Goal: Communication & Community: Answer question/provide support

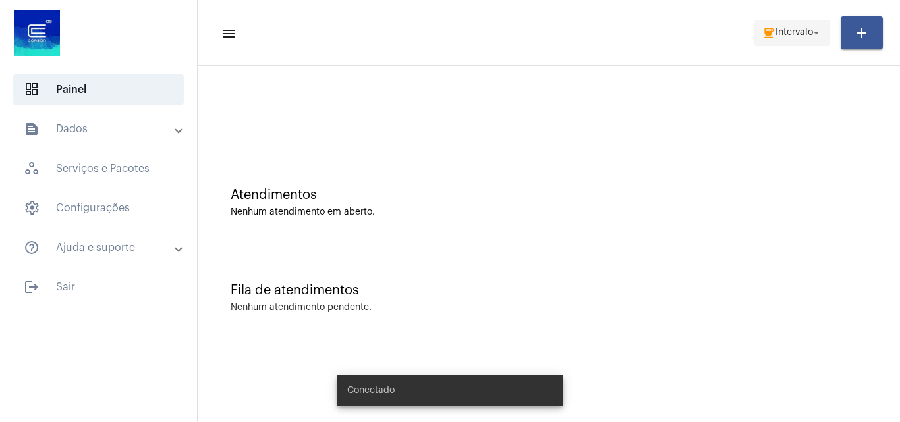
click at [786, 22] on span "coffee Intervalo arrow_drop_down" at bounding box center [792, 32] width 60 height 24
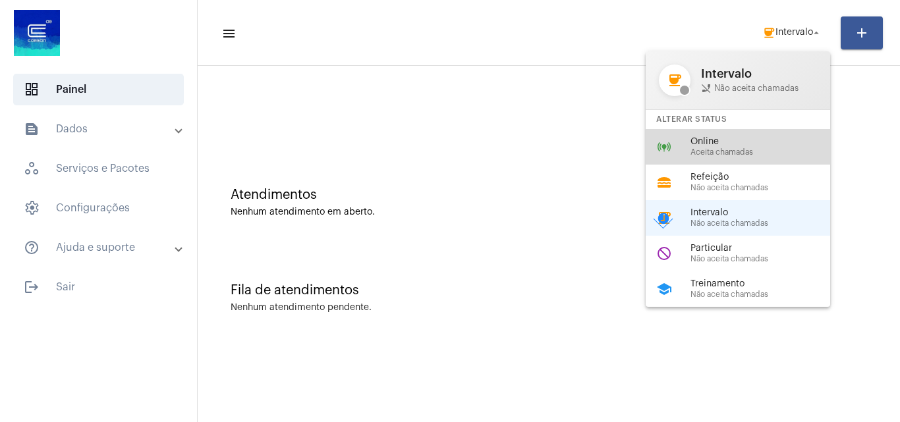
click at [734, 143] on span "Online" at bounding box center [766, 142] width 150 height 10
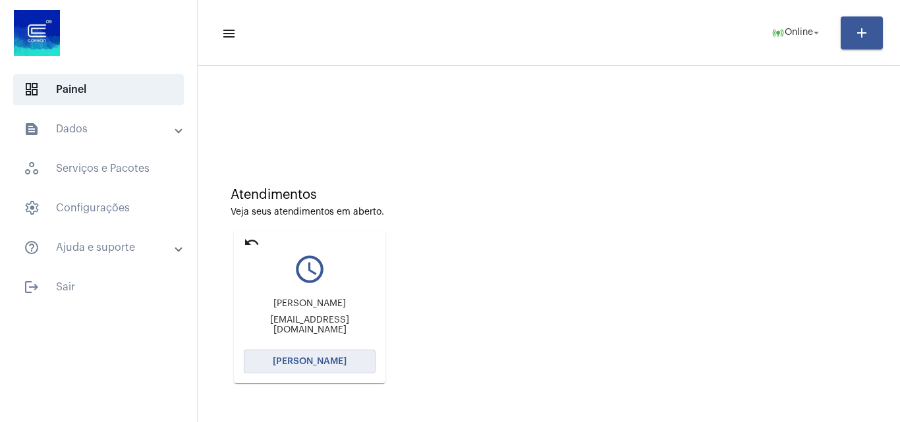
click at [304, 367] on button "[PERSON_NAME]" at bounding box center [310, 362] width 132 height 24
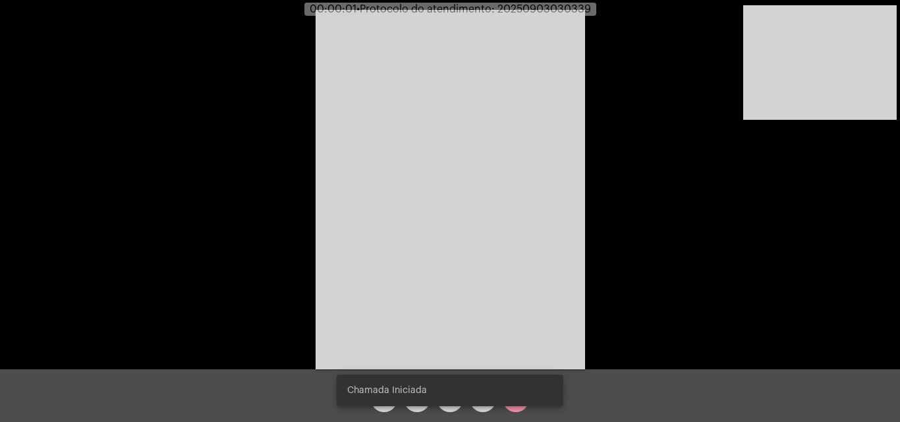
click at [418, 399] on mat-icon "mic" at bounding box center [417, 399] width 16 height 16
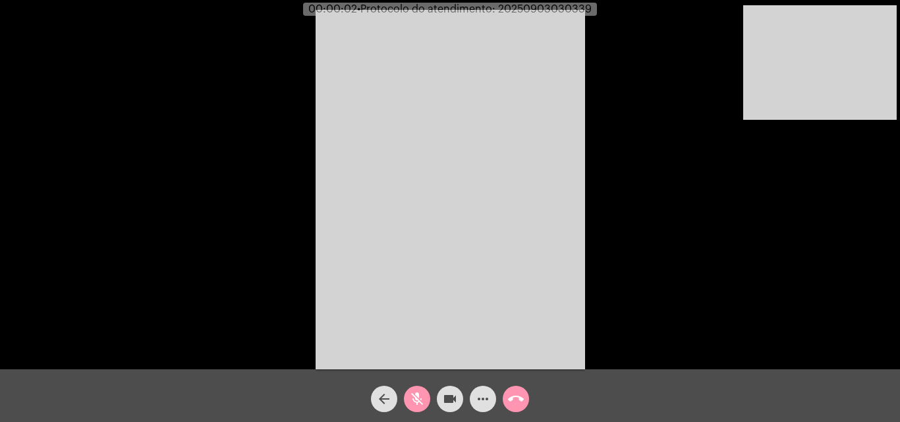
click at [441, 395] on button "videocam" at bounding box center [450, 399] width 26 height 26
click at [447, 397] on mat-icon "videocam_off" at bounding box center [450, 399] width 16 height 16
click at [413, 403] on mat-icon "mic_off" at bounding box center [417, 399] width 16 height 16
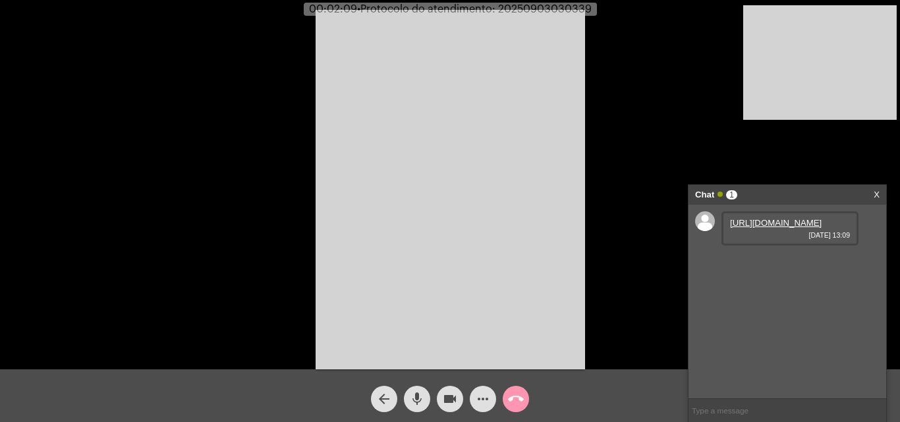
click at [784, 228] on link "[URL][DOMAIN_NAME]" at bounding box center [776, 223] width 92 height 10
click at [416, 405] on mat-icon "mic" at bounding box center [417, 399] width 16 height 16
drag, startPoint x: 418, startPoint y: 394, endPoint x: 542, endPoint y: 344, distance: 133.6
click at [438, 403] on div "arrow_back mic_off videocam more_horiz call_end" at bounding box center [450, 396] width 900 height 53
click at [415, 399] on mat-icon "mic_off" at bounding box center [417, 399] width 16 height 16
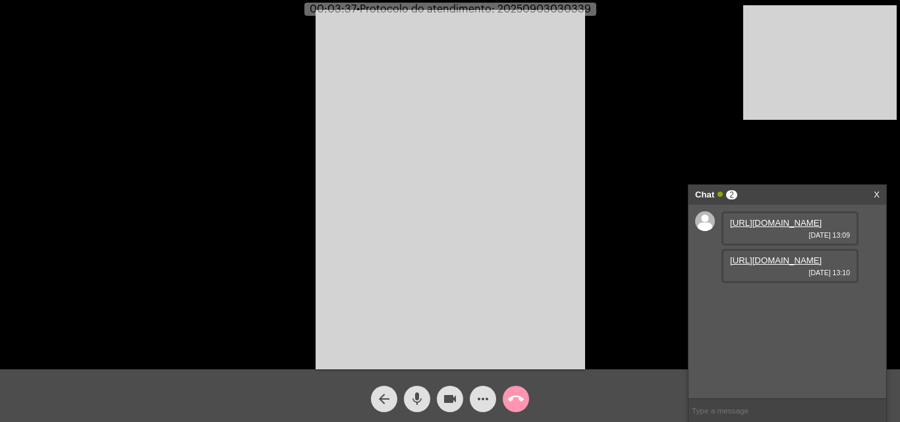
click at [808, 266] on link "https://neft-transfer-bucket.s3.amazonaws.com/temp-33fb7689-c012-8bb4-664b-4ced…" at bounding box center [776, 261] width 92 height 10
click at [776, 161] on div "Acessando Câmera e Microfone..." at bounding box center [450, 188] width 898 height 370
click at [786, 303] on link "https://neft-transfer-bucket.s3.amazonaws.com/temp-77166846-1b6c-d57d-a6d1-38d7…" at bounding box center [776, 298] width 92 height 10
click at [413, 395] on mat-icon "mic" at bounding box center [417, 399] width 16 height 16
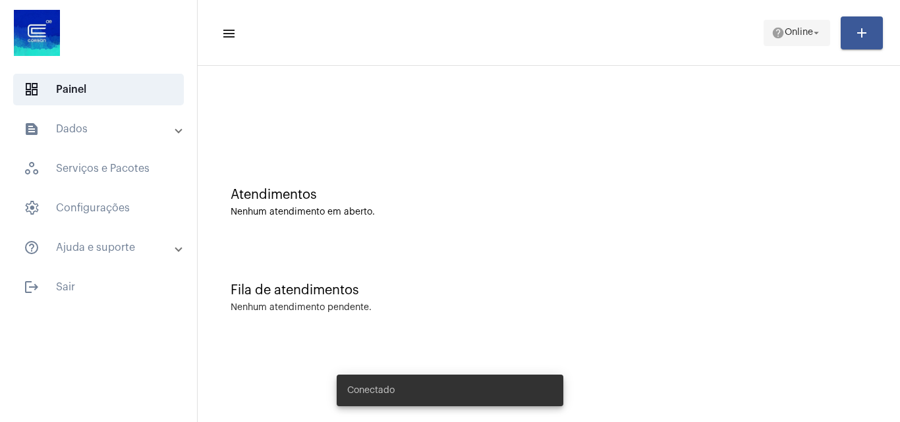
click at [798, 30] on span "Online" at bounding box center [799, 32] width 28 height 9
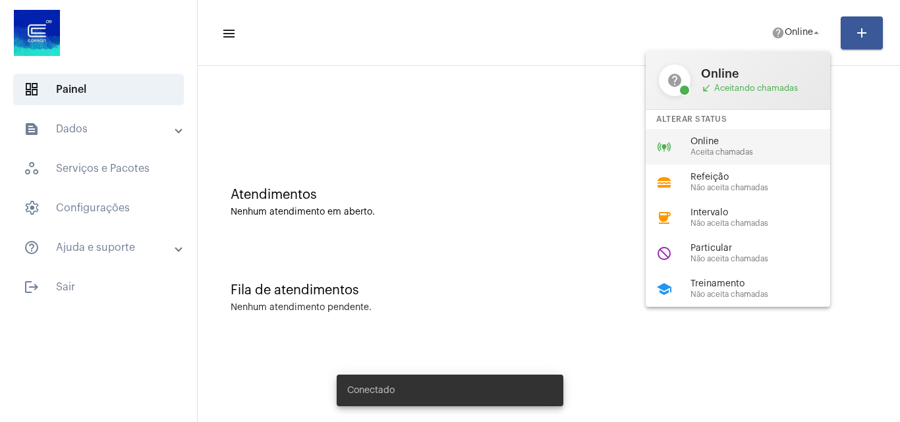
click at [767, 148] on span "Aceita chamadas" at bounding box center [766, 152] width 150 height 9
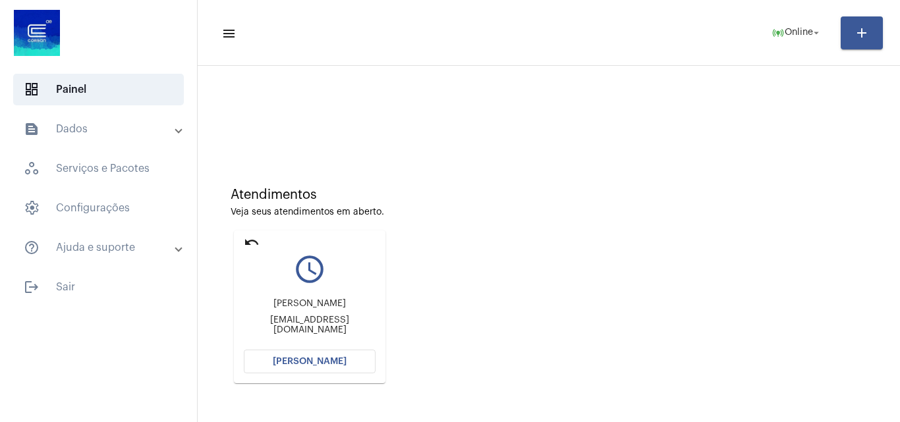
click at [349, 366] on button "[PERSON_NAME]" at bounding box center [310, 362] width 132 height 24
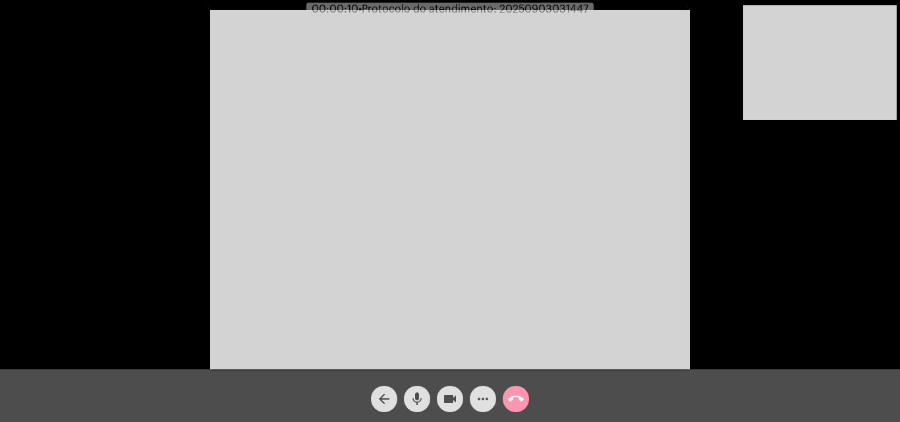
click at [818, 317] on div "Acessando Câmera e Microfone..." at bounding box center [450, 188] width 898 height 370
click at [476, 388] on span "more_horiz" at bounding box center [483, 399] width 16 height 26
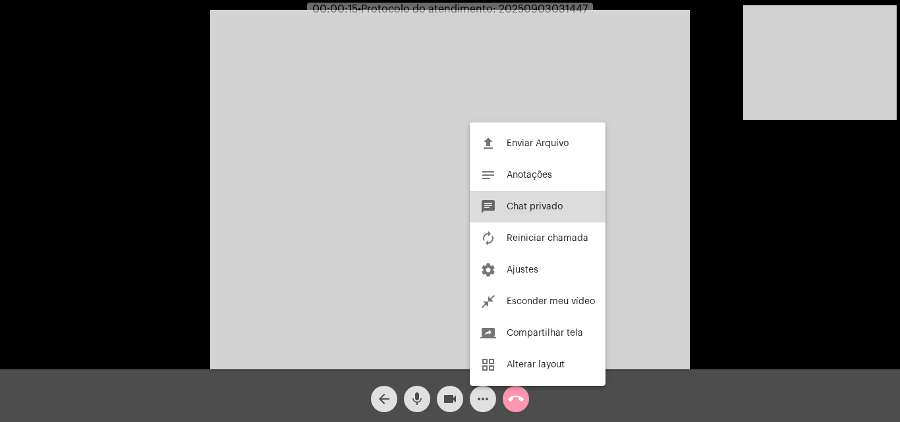
click at [542, 212] on button "chat Chat privado" at bounding box center [538, 207] width 136 height 32
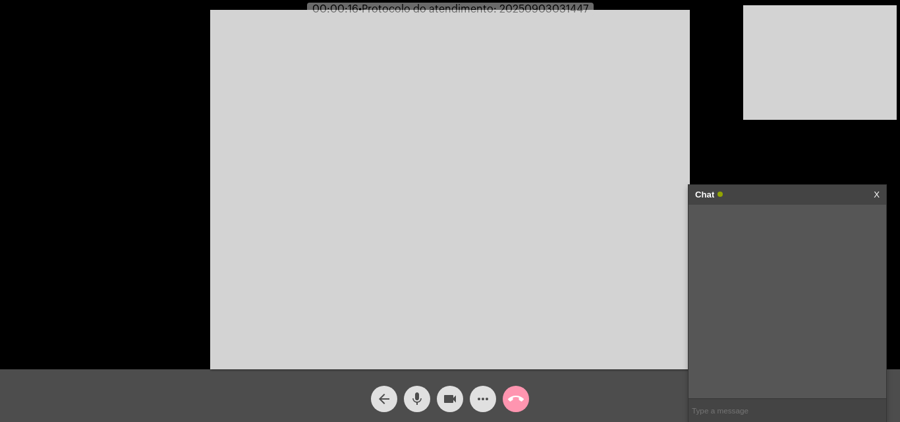
click at [763, 409] on input "text" at bounding box center [788, 410] width 198 height 23
type input "ME OUVE?"
type input "EU NÃO LHE ESCUTO"
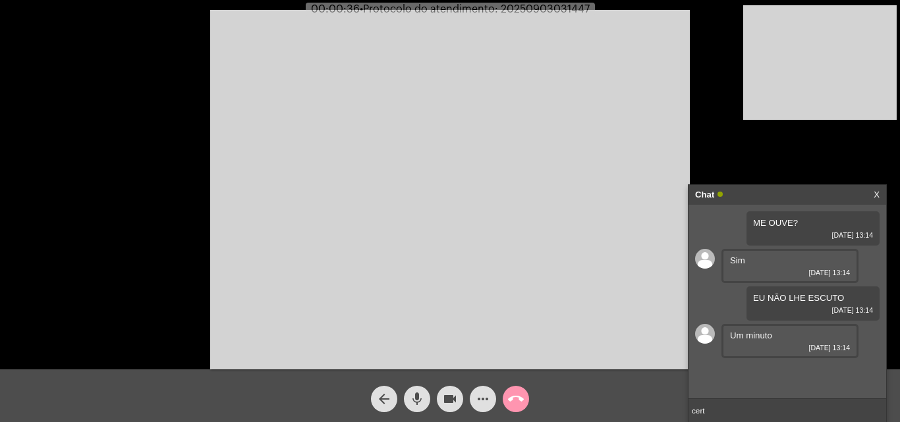
type input "certo"
click at [415, 397] on mat-icon "mic" at bounding box center [417, 399] width 16 height 16
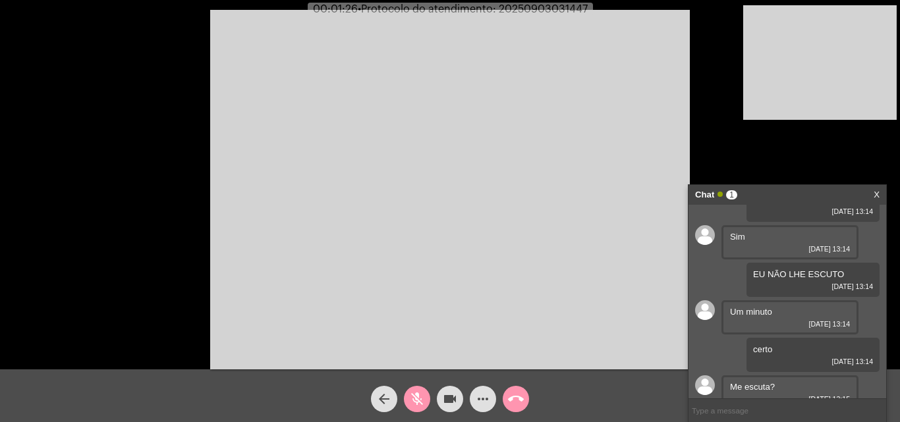
scroll to position [35, 0]
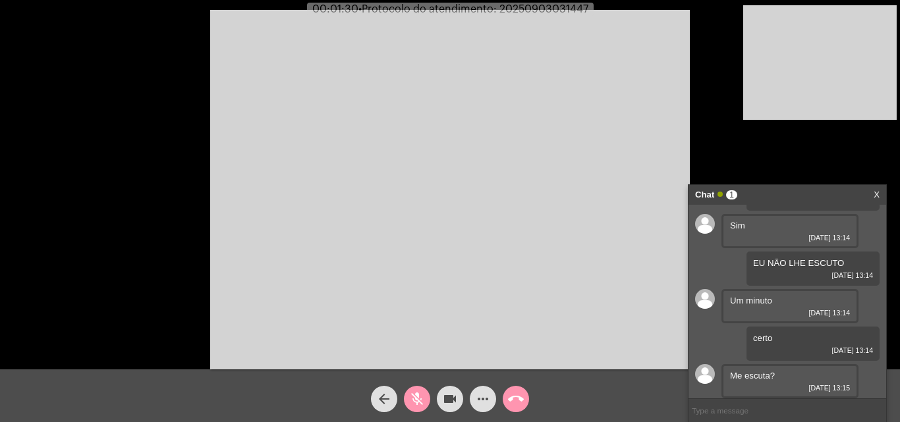
click at [416, 397] on mat-icon "mic_off" at bounding box center [417, 399] width 16 height 16
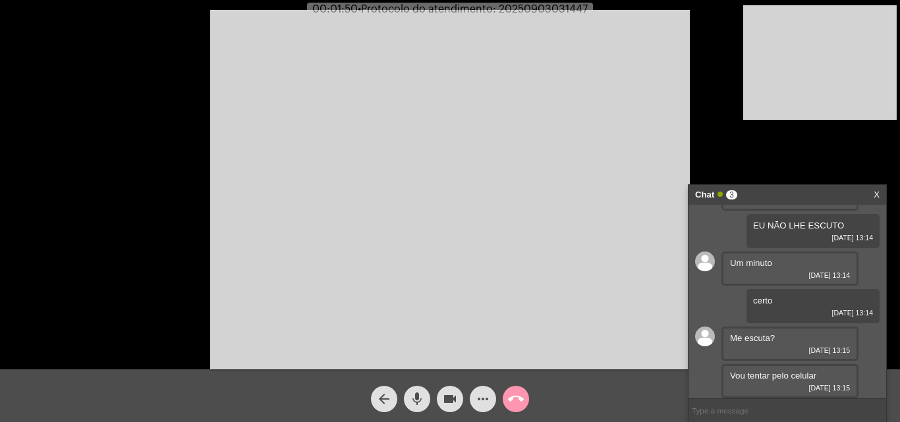
click at [770, 418] on input "text" at bounding box center [788, 410] width 198 height 23
type input "certo"
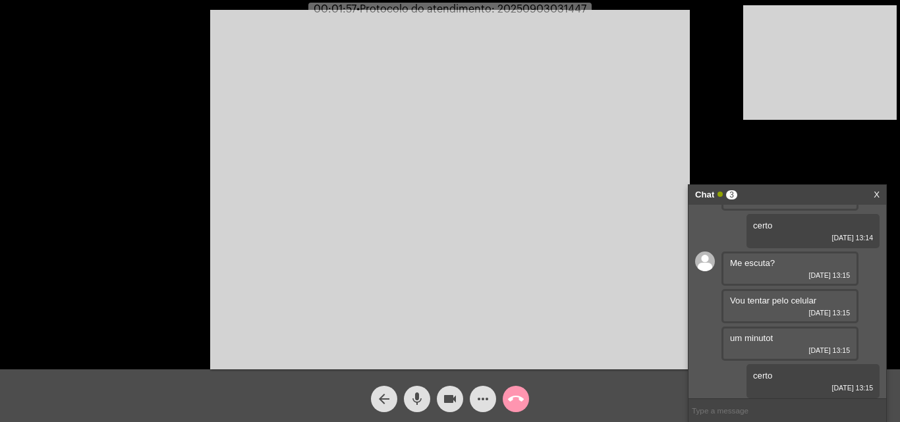
click at [741, 411] on input "text" at bounding box center [788, 410] width 198 height 23
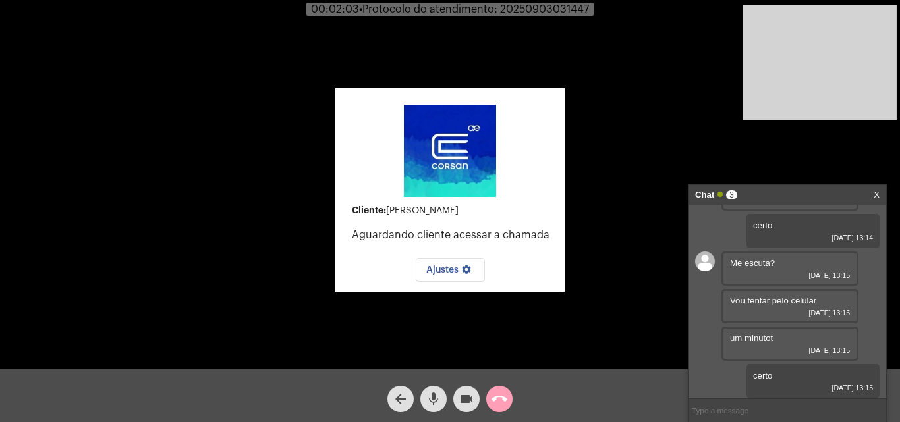
click at [494, 405] on mat-icon "call_end" at bounding box center [500, 399] width 16 height 16
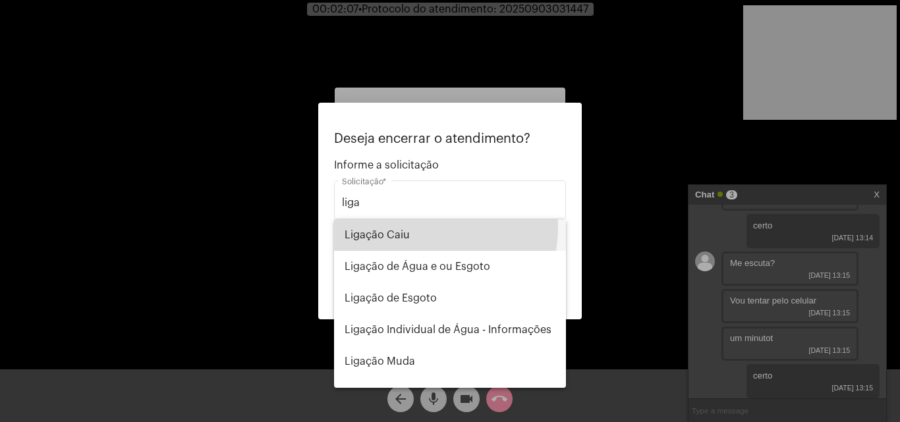
click at [400, 226] on span "Ligação Caiu" at bounding box center [450, 235] width 211 height 32
type input "Ligação Caiu"
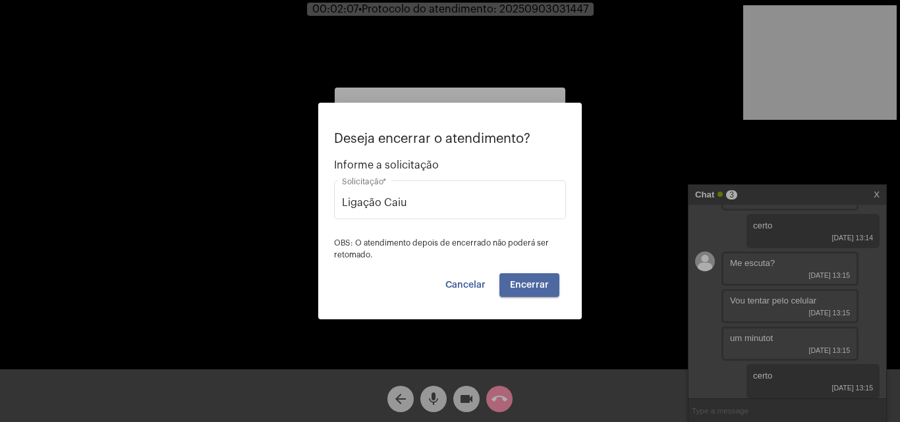
click at [534, 294] on button "Encerrar" at bounding box center [530, 285] width 60 height 24
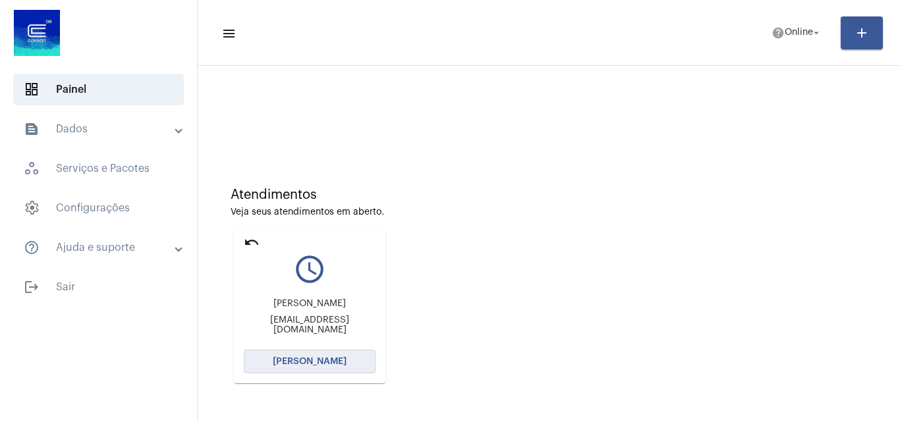
click at [341, 364] on span "[PERSON_NAME]" at bounding box center [310, 361] width 74 height 9
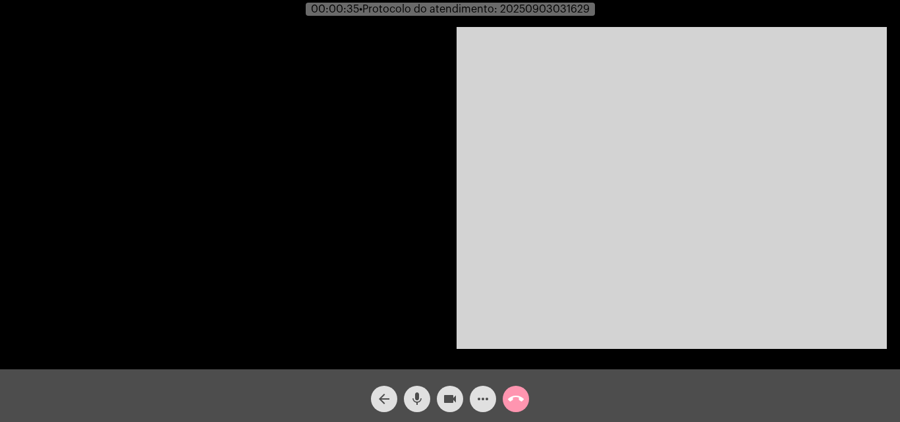
click at [509, 398] on mat-icon "call_end" at bounding box center [516, 399] width 16 height 16
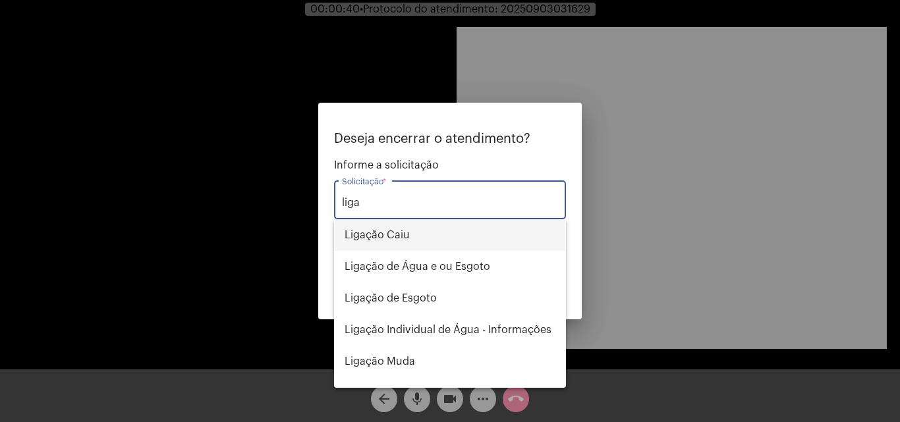
click at [406, 237] on span "Ligação Caiu" at bounding box center [450, 235] width 211 height 32
type input "Ligação Caiu"
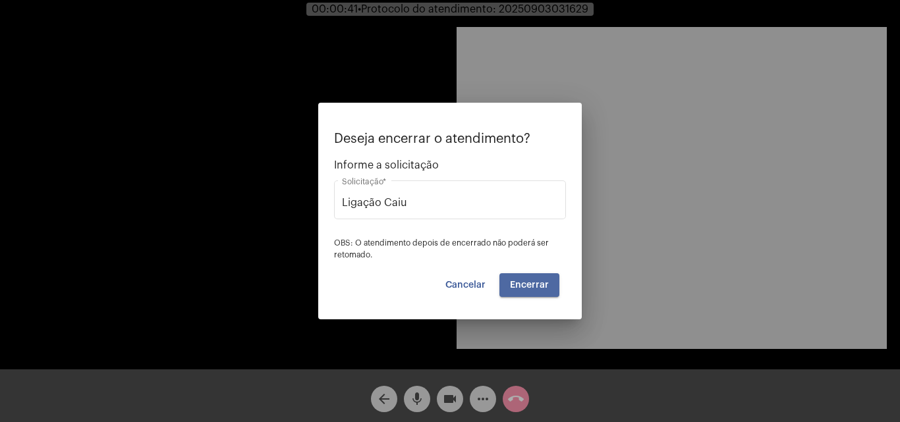
click at [527, 293] on button "Encerrar" at bounding box center [530, 285] width 60 height 24
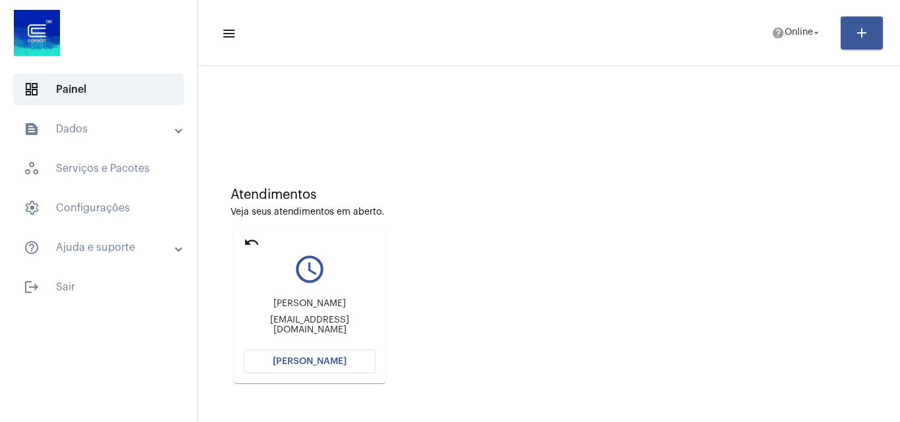
click at [353, 360] on button "[PERSON_NAME]" at bounding box center [310, 362] width 132 height 24
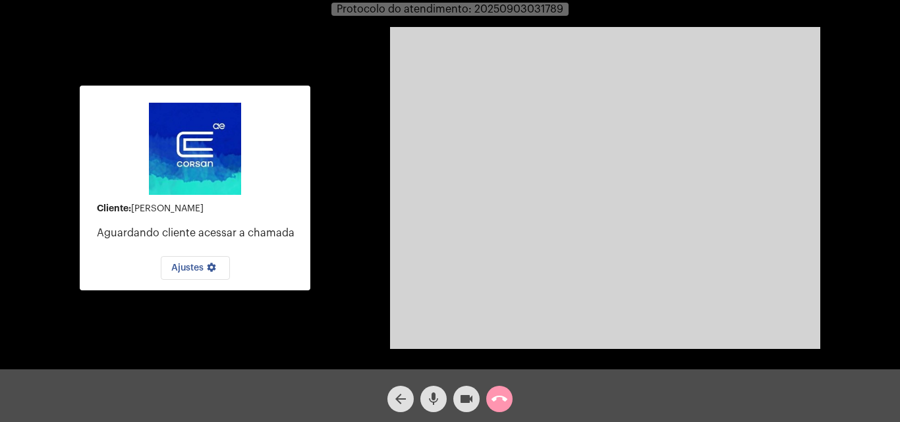
click at [500, 398] on mat-icon "call_end" at bounding box center [500, 399] width 16 height 16
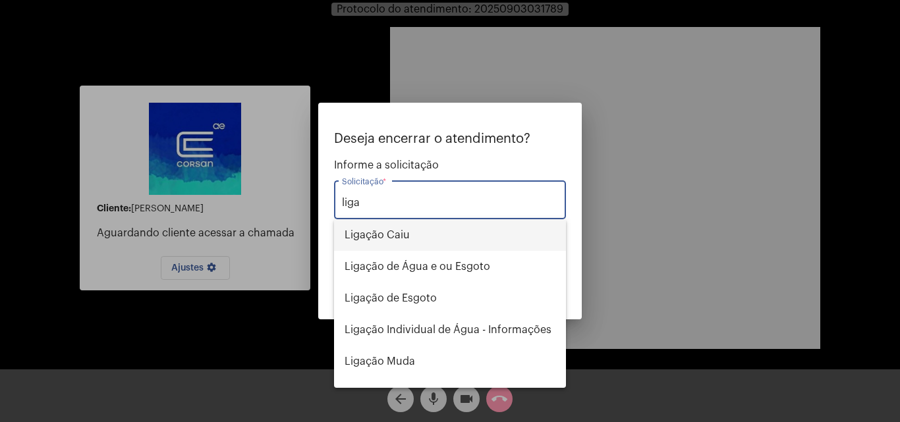
click at [414, 235] on span "Ligação Caiu" at bounding box center [450, 235] width 211 height 32
type input "Ligação Caiu"
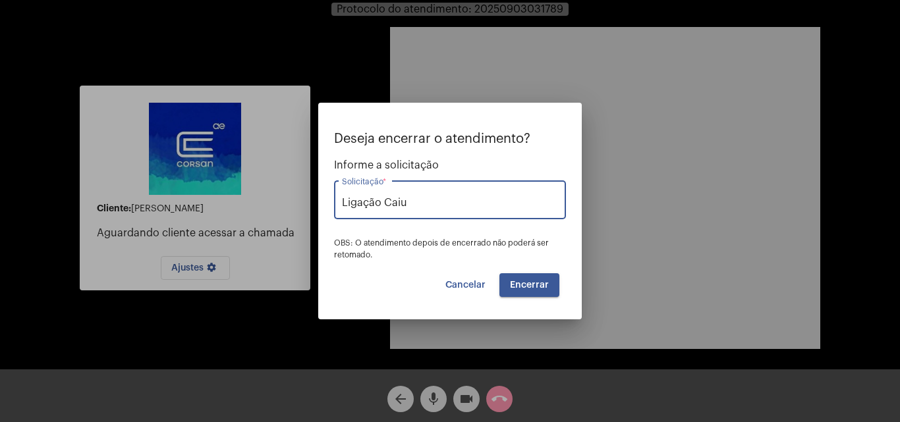
click at [530, 286] on span "Encerrar" at bounding box center [529, 285] width 39 height 9
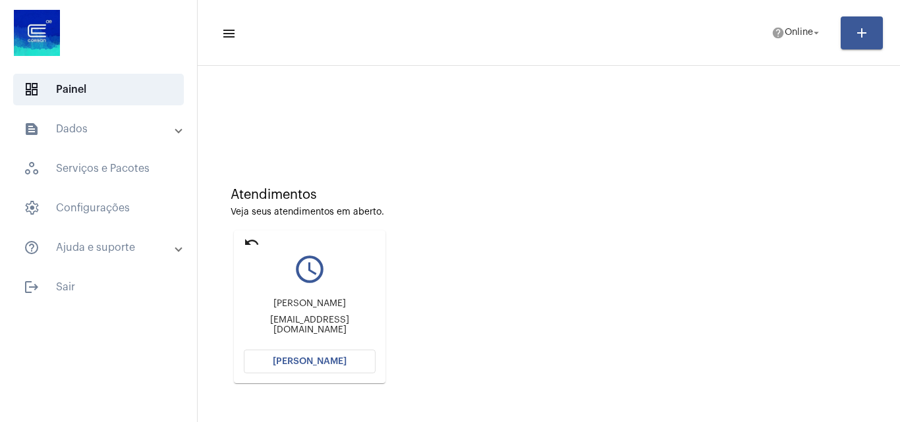
click at [346, 358] on button "[PERSON_NAME]" at bounding box center [310, 362] width 132 height 24
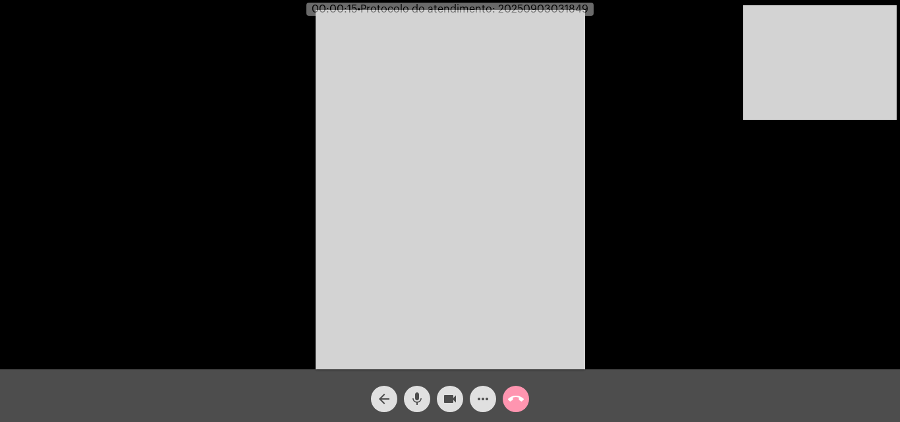
click at [712, 268] on div "Acessando Câmera e Microfone..." at bounding box center [450, 188] width 898 height 370
click at [418, 401] on mat-icon "mic" at bounding box center [417, 399] width 16 height 16
click at [448, 399] on mat-icon "videocam" at bounding box center [450, 399] width 16 height 16
click at [455, 395] on mat-icon "videocam_off" at bounding box center [450, 399] width 16 height 16
click at [411, 405] on mat-icon "mic_off" at bounding box center [417, 399] width 16 height 16
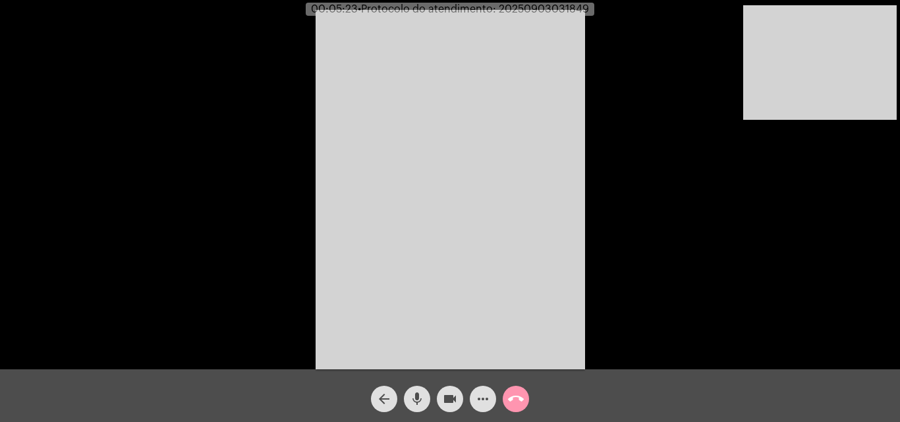
click at [511, 395] on mat-icon "call_end" at bounding box center [516, 399] width 16 height 16
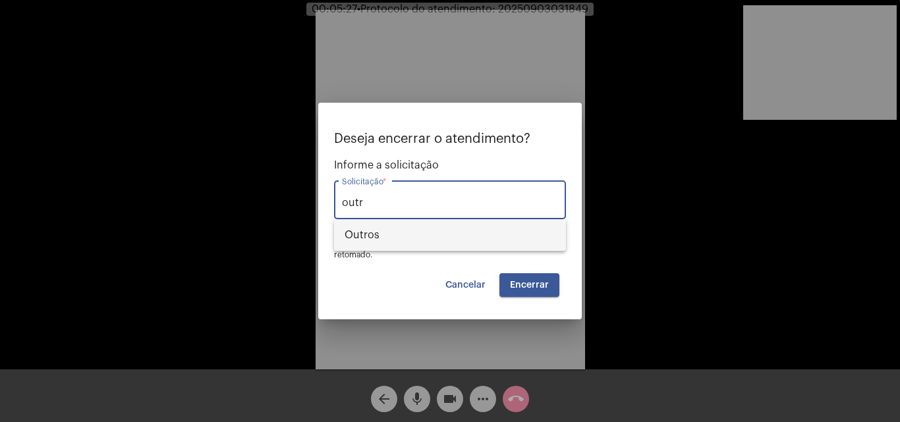
click at [424, 244] on span "Outros" at bounding box center [450, 235] width 211 height 32
type input "Outros"
click at [534, 281] on span "Encerrar" at bounding box center [529, 285] width 39 height 9
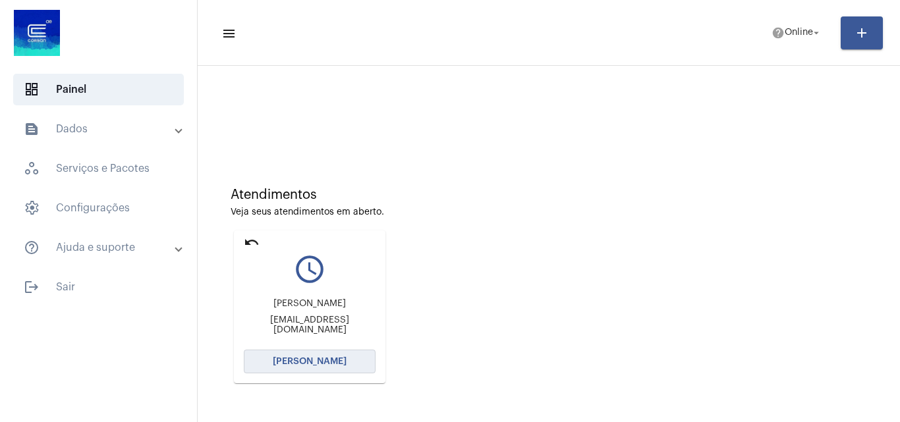
click at [331, 366] on span "[PERSON_NAME]" at bounding box center [310, 361] width 74 height 9
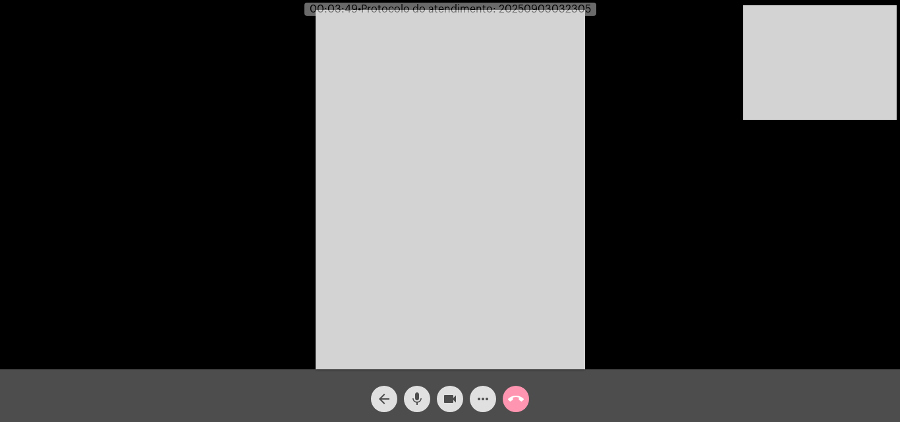
click at [415, 392] on mat-icon "mic" at bounding box center [417, 399] width 16 height 16
click at [452, 397] on mat-icon "videocam" at bounding box center [450, 399] width 16 height 16
click at [416, 401] on mat-icon "mic_off" at bounding box center [417, 399] width 16 height 16
click at [420, 391] on span "mic" at bounding box center [417, 399] width 16 height 26
click at [445, 403] on mat-icon "videocam_off" at bounding box center [450, 399] width 16 height 16
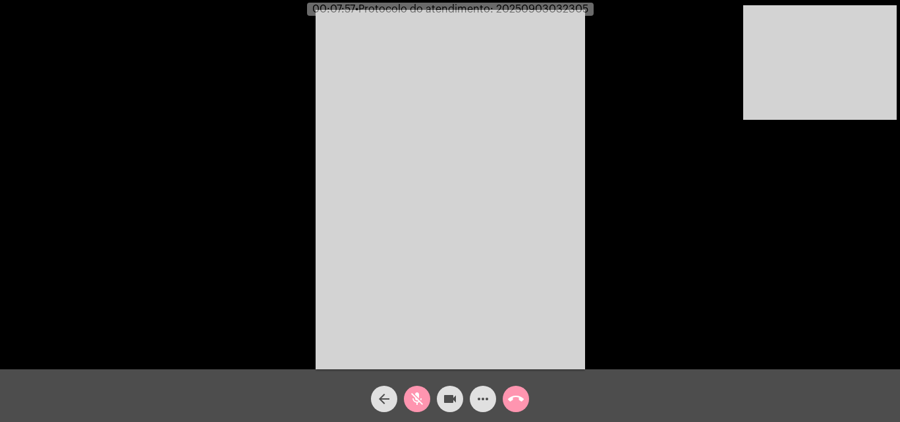
click at [418, 401] on mat-icon "mic_off" at bounding box center [417, 399] width 16 height 16
click at [419, 393] on mat-icon "mic" at bounding box center [417, 399] width 16 height 16
click at [444, 395] on mat-icon "videocam" at bounding box center [450, 399] width 16 height 16
click at [445, 387] on span "videocam_off" at bounding box center [450, 399] width 16 height 26
click at [418, 386] on div "mic_off" at bounding box center [417, 396] width 33 height 33
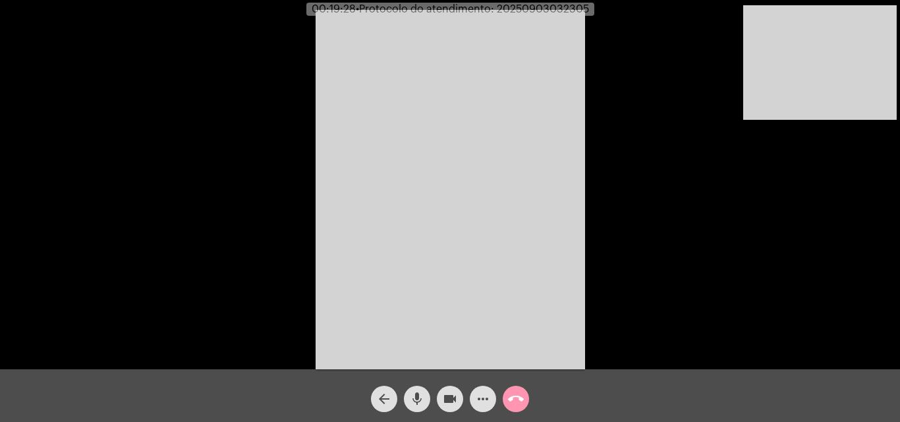
click at [536, 9] on span "• Protocolo do atendimento: 20250903032305" at bounding box center [472, 9] width 233 height 11
click at [524, 393] on button "call_end" at bounding box center [516, 399] width 26 height 26
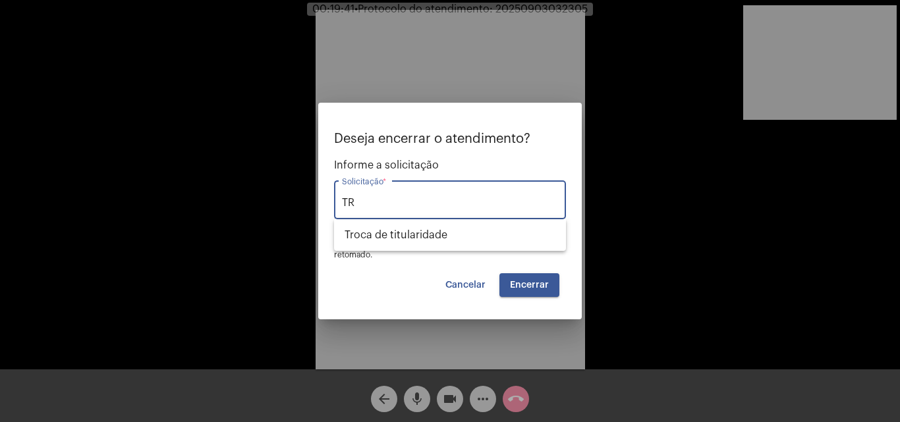
type input "T"
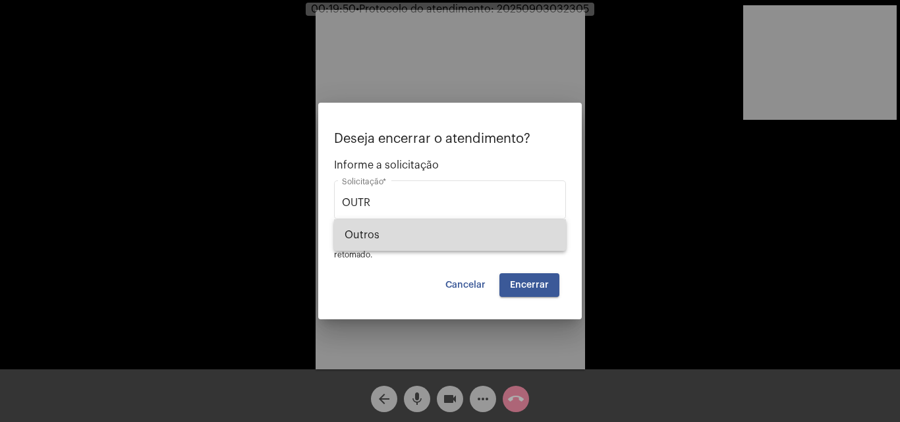
click at [428, 229] on span "Outros" at bounding box center [450, 235] width 211 height 32
type input "Outros"
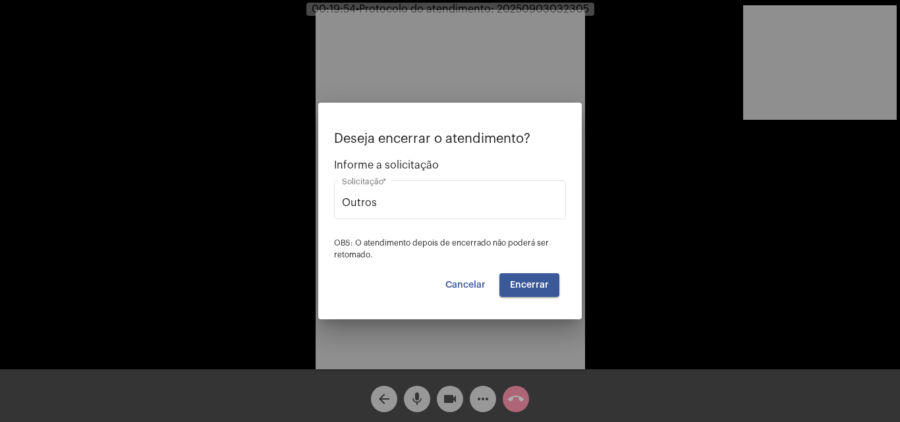
click at [517, 57] on div at bounding box center [450, 211] width 900 height 422
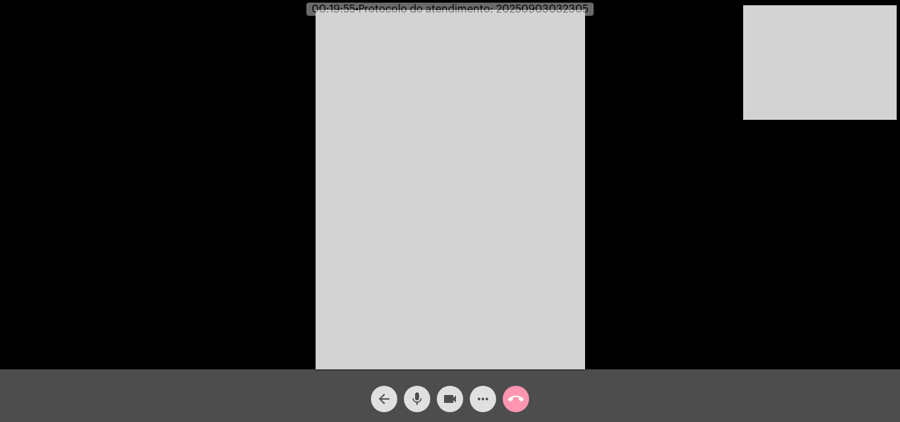
click at [551, 7] on span "• Protocolo do atendimento: 20250903032305" at bounding box center [471, 9] width 233 height 11
copy span "20250903032305"
click at [528, 395] on button "call_end" at bounding box center [516, 399] width 26 height 26
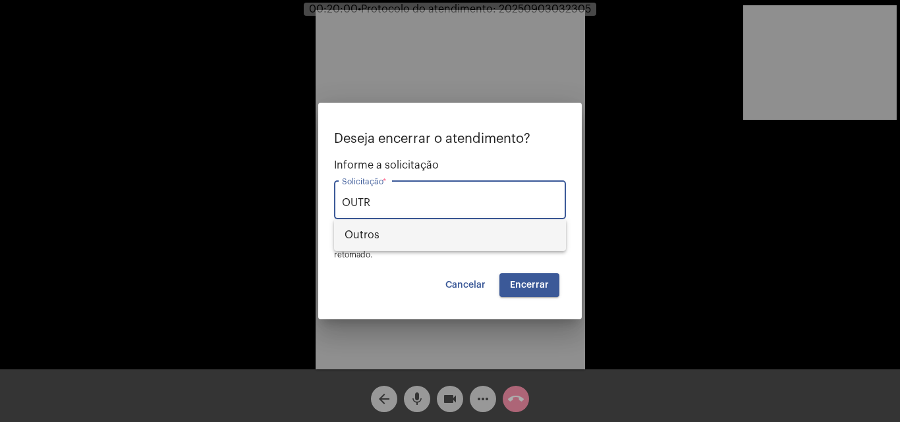
click at [467, 233] on span "Outros" at bounding box center [450, 235] width 211 height 32
type input "Outros"
click at [532, 290] on button "Encerrar" at bounding box center [530, 285] width 60 height 24
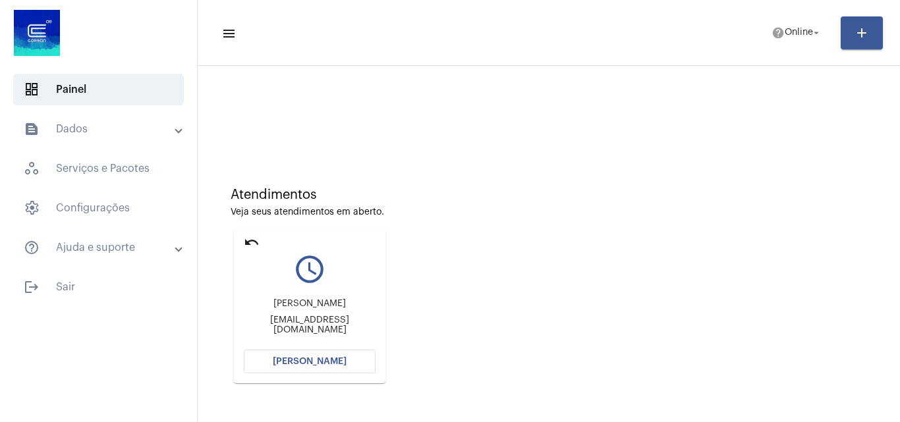
click at [323, 360] on span "[PERSON_NAME]" at bounding box center [310, 361] width 74 height 9
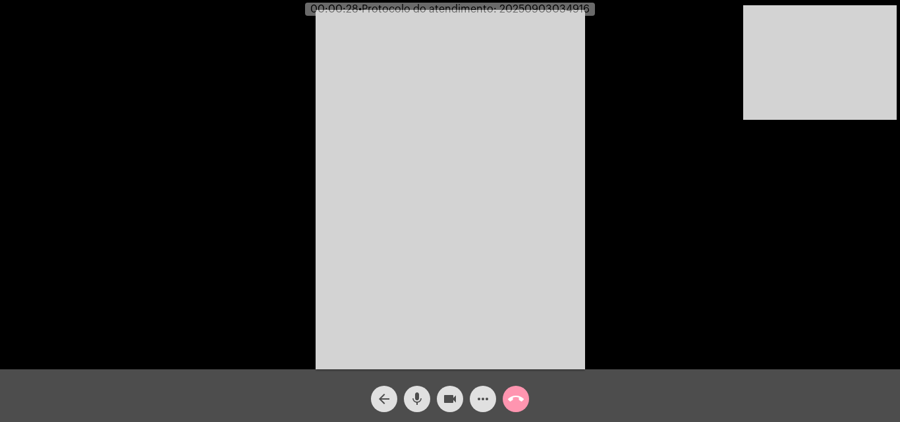
click at [636, 301] on div "Acessando Câmera e Microfone..." at bounding box center [450, 188] width 898 height 370
click at [486, 396] on mat-icon "more_horiz" at bounding box center [483, 399] width 16 height 16
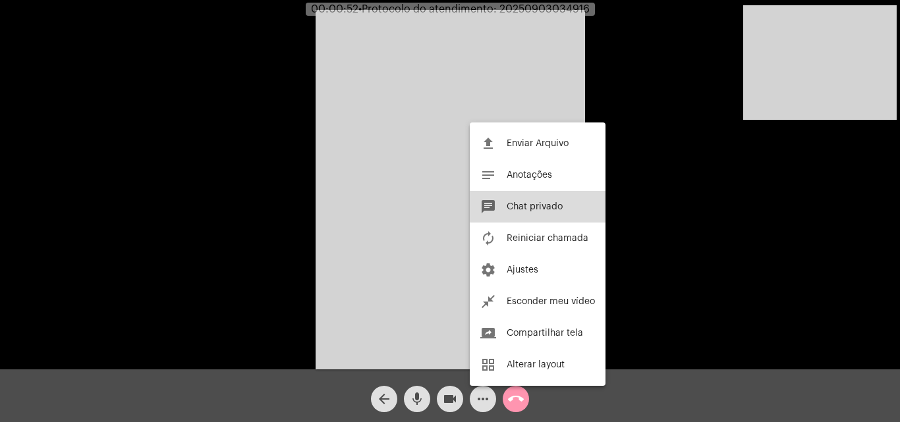
click at [538, 206] on span "Chat privado" at bounding box center [535, 206] width 56 height 9
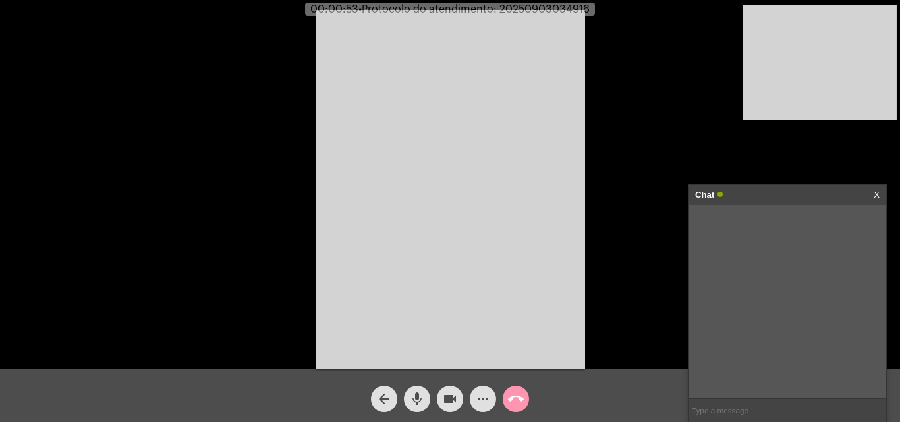
click at [766, 414] on input "text" at bounding box center [788, 410] width 198 height 23
type input "m"
type input "meu audio esta todo volume"
type input "eu lhe escuto bem"
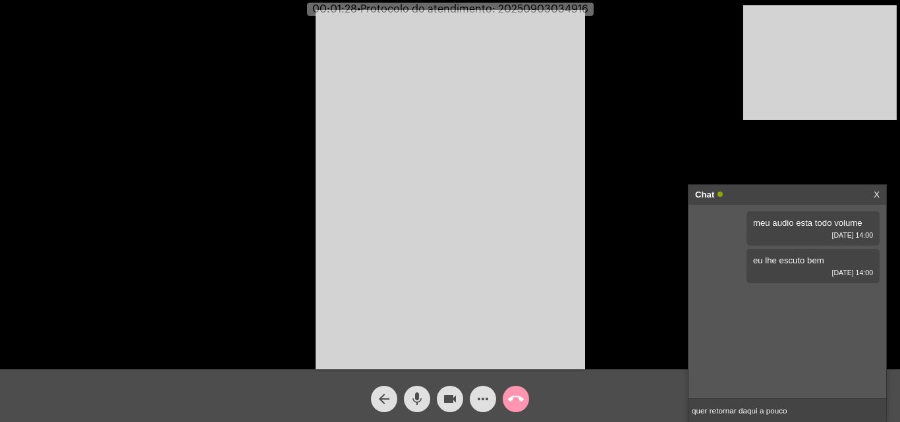
type input "quer retornar daqui a pouco?"
type input "irei reiniciar a chamada"
